Goal: Task Accomplishment & Management: Manage account settings

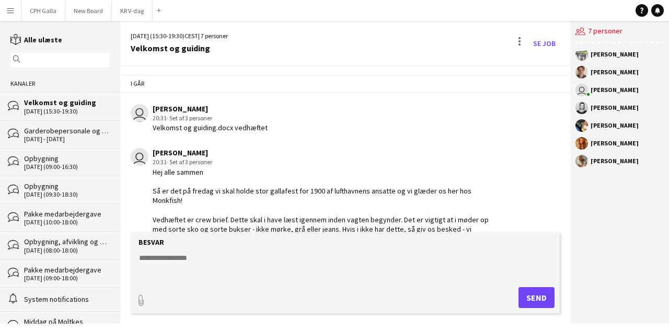
scroll to position [216, 0]
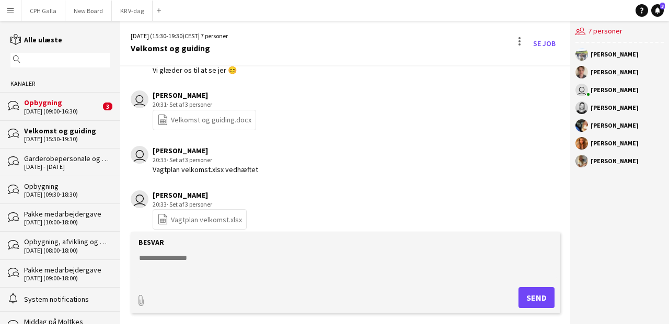
click at [70, 104] on div "Opbygning" at bounding box center [62, 102] width 76 height 9
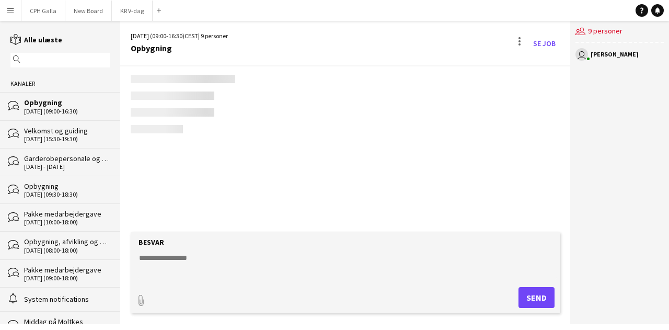
scroll to position [222, 0]
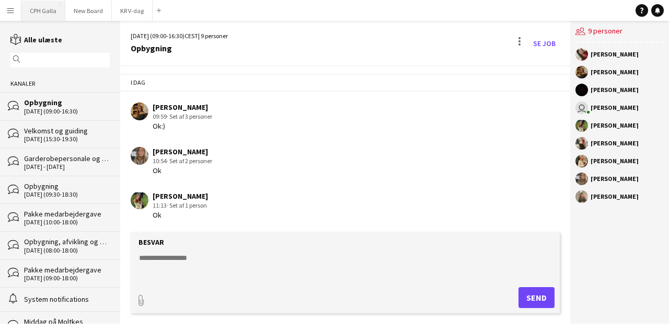
click at [47, 12] on button "CPH Galla Luk" at bounding box center [43, 11] width 44 height 20
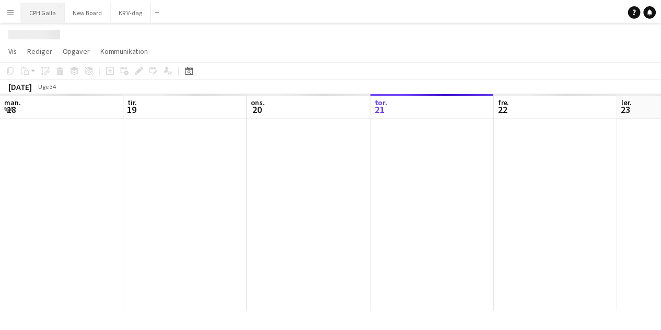
scroll to position [0, 250]
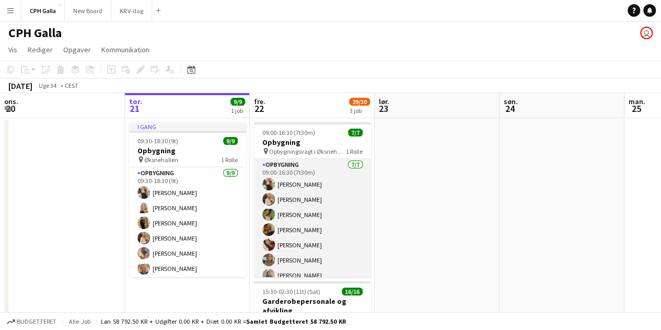
click at [301, 187] on app-card-role "Opbygning [DATE] 09:00-16:30 (7t30m) [PERSON_NAME] [PERSON_NAME] [PERSON_NAME] …" at bounding box center [312, 222] width 117 height 127
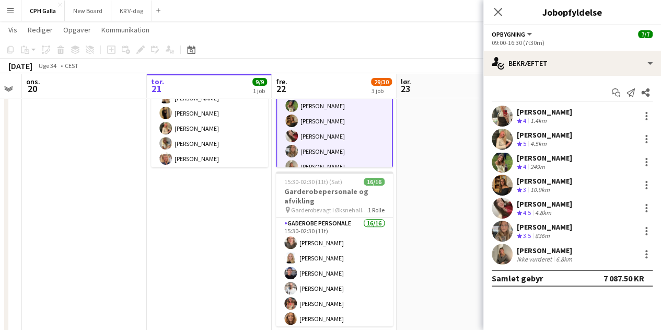
scroll to position [109, 0]
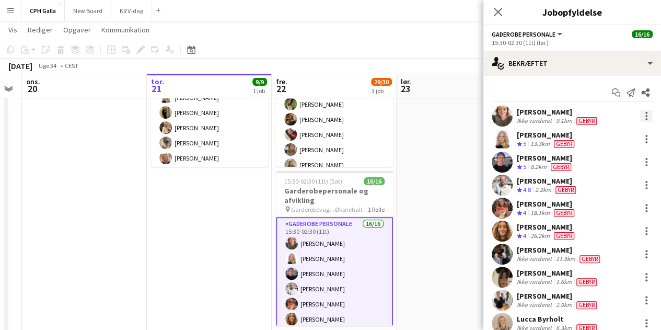
click at [646, 120] on div at bounding box center [647, 119] width 2 height 2
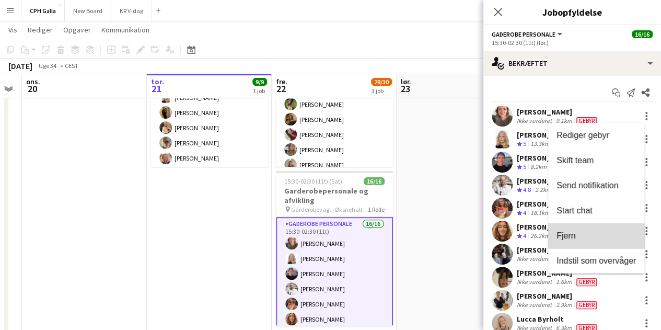
click at [565, 239] on span "Fjern" at bounding box center [566, 235] width 19 height 9
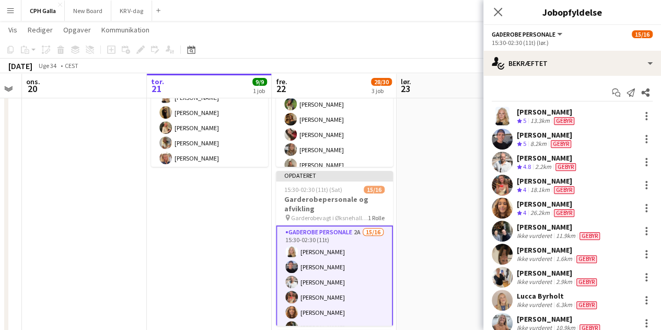
click at [430, 247] on app-date-cell at bounding box center [459, 257] width 125 height 498
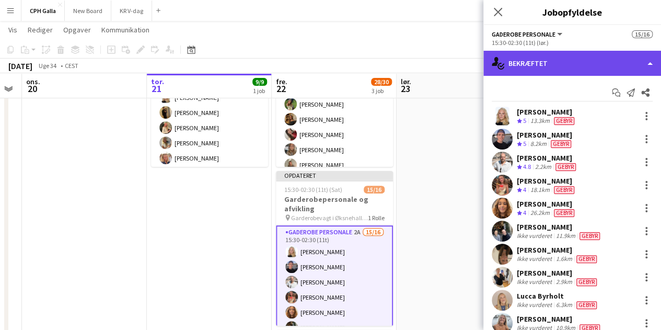
click at [555, 58] on div "single-neutral-actions-check-2 Bekræftet" at bounding box center [573, 63] width 178 height 25
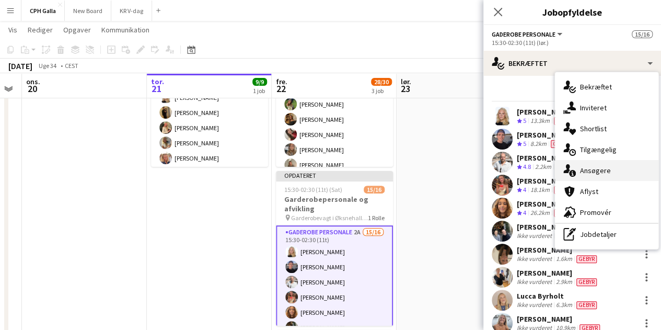
click at [581, 176] on div "single-neutral-actions-information Ansøgere" at bounding box center [607, 170] width 104 height 21
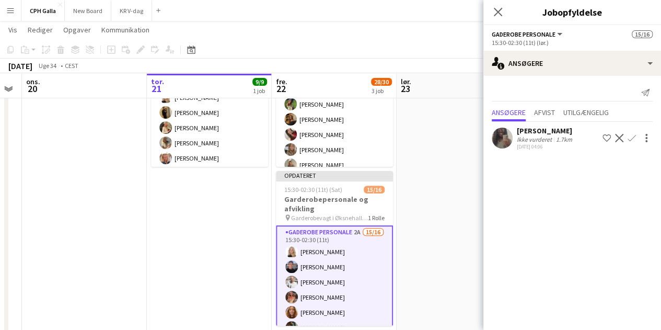
click at [534, 140] on div "Ikke vurderet" at bounding box center [535, 139] width 37 height 8
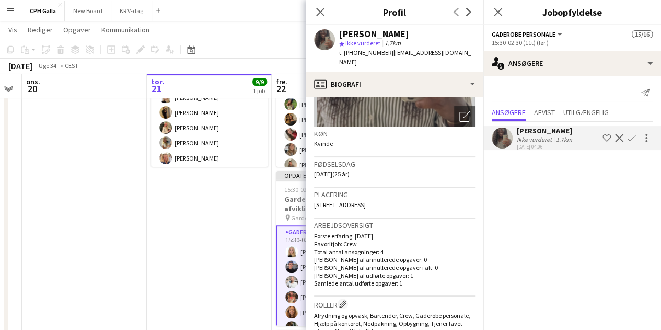
scroll to position [135, 0]
click at [635, 141] on app-icon "Bekræft" at bounding box center [632, 138] width 8 height 8
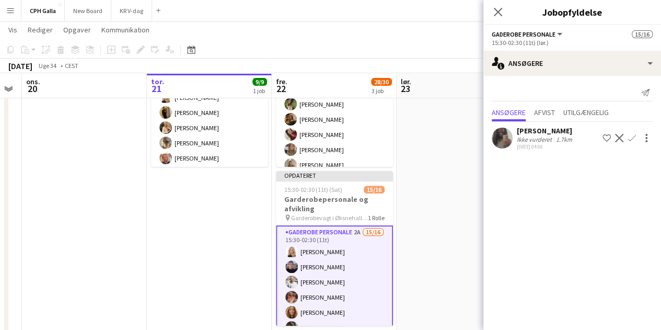
click at [631, 141] on app-icon "Bekræft" at bounding box center [632, 138] width 8 height 8
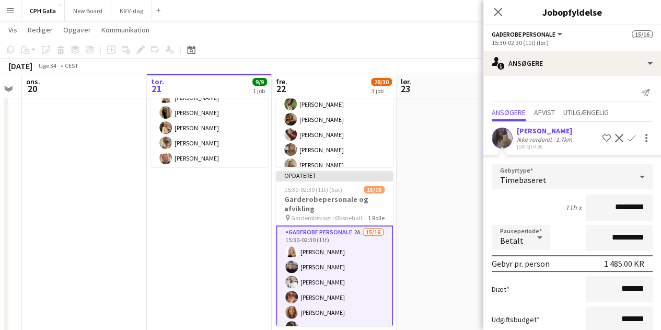
scroll to position [67, 0]
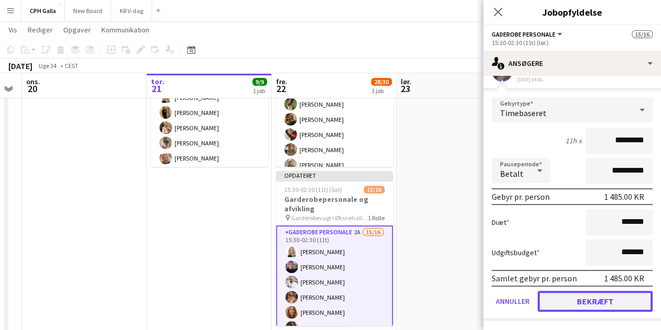
click at [568, 298] on button "Bekræft" at bounding box center [595, 301] width 115 height 21
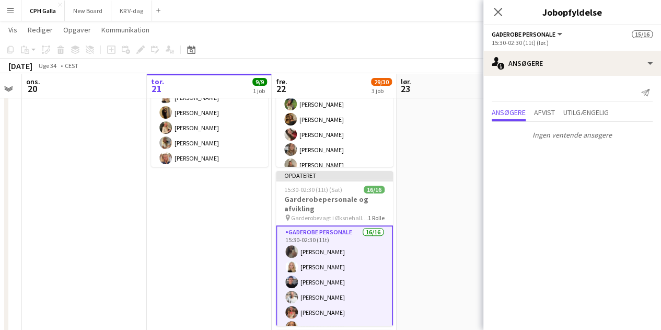
scroll to position [0, 0]
click at [456, 178] on app-date-cell at bounding box center [459, 257] width 125 height 498
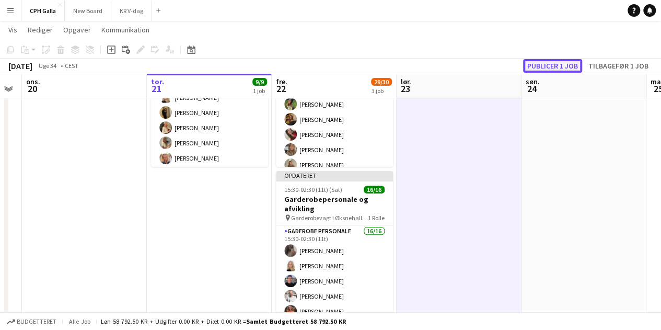
click at [546, 67] on button "Publicer 1 job" at bounding box center [552, 66] width 59 height 14
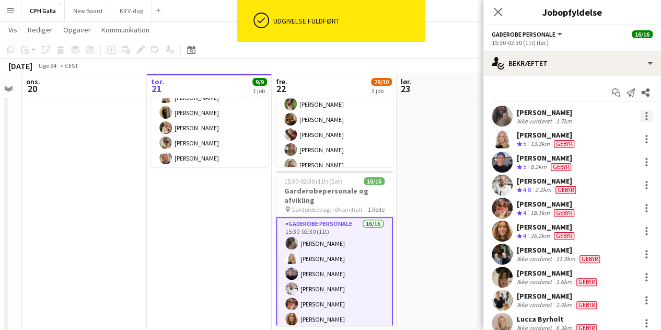
click at [640, 117] on div at bounding box center [646, 116] width 13 height 13
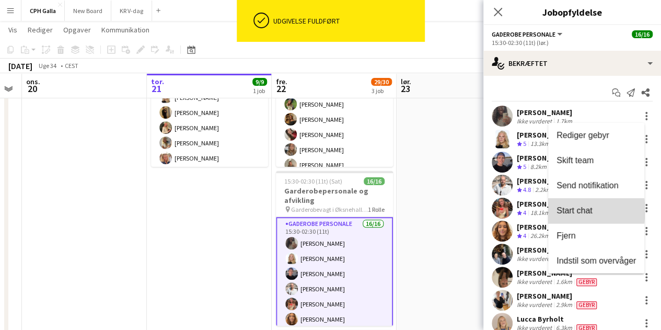
click at [581, 211] on span "Start chat" at bounding box center [575, 210] width 36 height 9
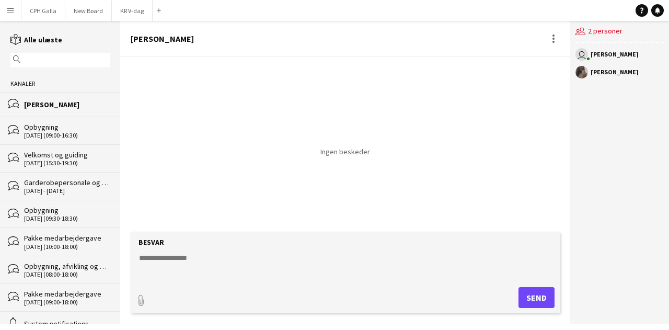
click at [222, 264] on textarea at bounding box center [347, 266] width 419 height 27
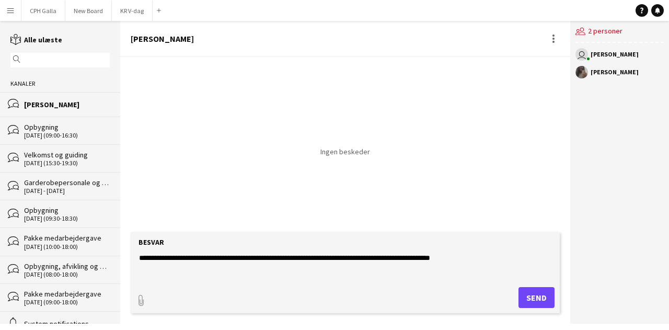
type textarea "**********"
click at [546, 295] on button "Send" at bounding box center [537, 297] width 36 height 21
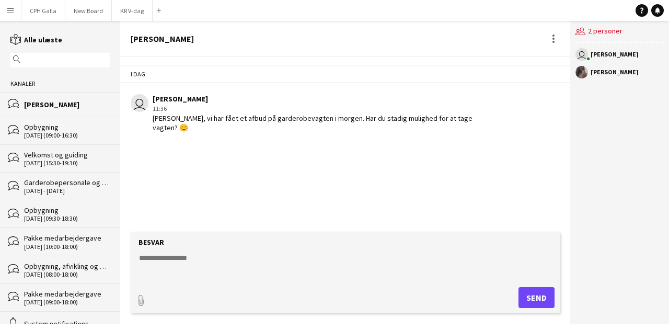
click at [59, 190] on div "[DATE] - [DATE]" at bounding box center [67, 190] width 86 height 7
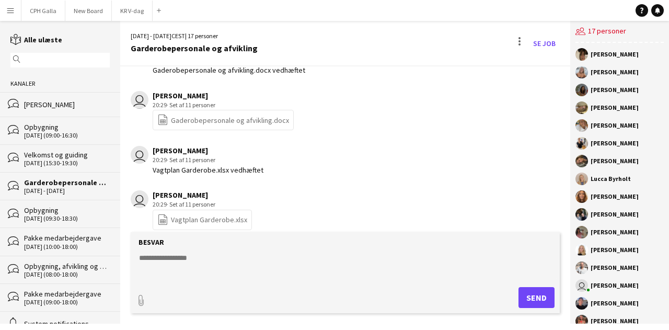
scroll to position [31, 0]
